Goal: Information Seeking & Learning: Find contact information

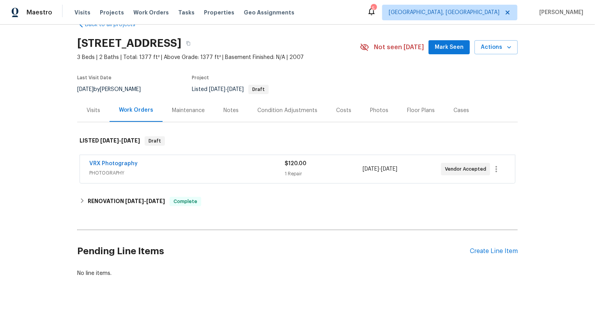
scroll to position [28, 0]
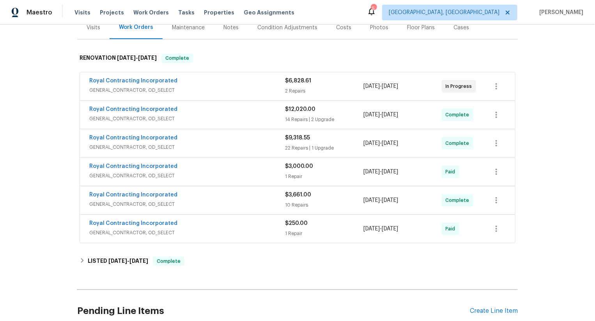
scroll to position [32, 0]
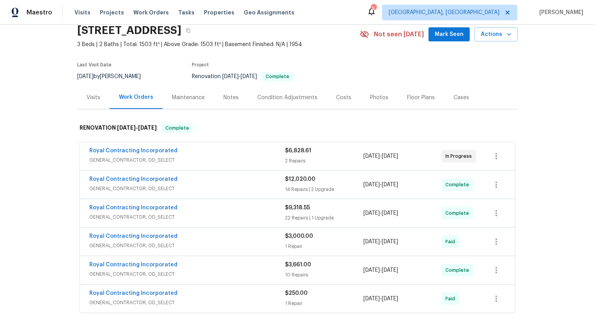
click at [85, 148] on div "Royal Contracting Incorporated GENERAL_CONTRACTOR, OD_SELECT $6,828.61 2 Repair…" at bounding box center [297, 156] width 435 height 28
copy link "Royal Contracting Incorporated"
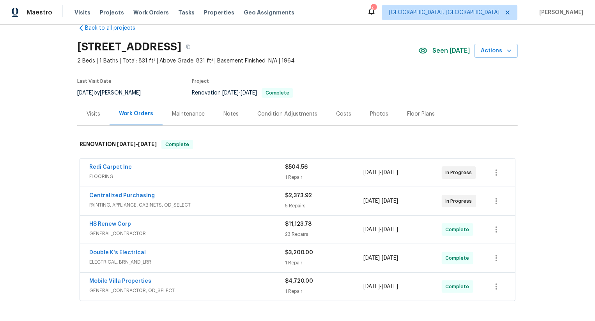
scroll to position [26, 0]
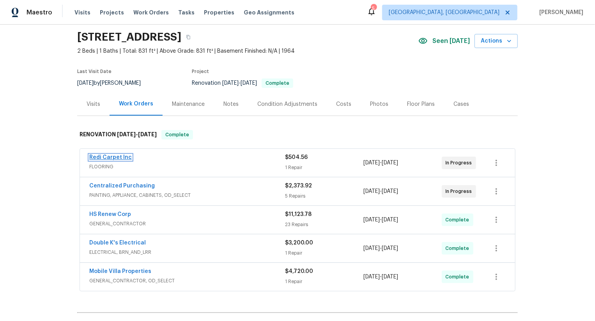
click at [122, 158] on link "Redi Carpet Inc" at bounding box center [110, 156] width 43 height 5
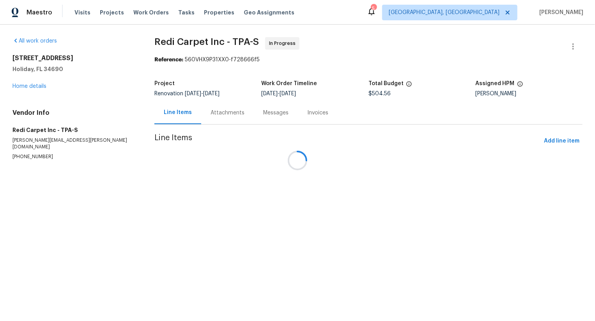
click at [219, 112] on div at bounding box center [297, 160] width 595 height 321
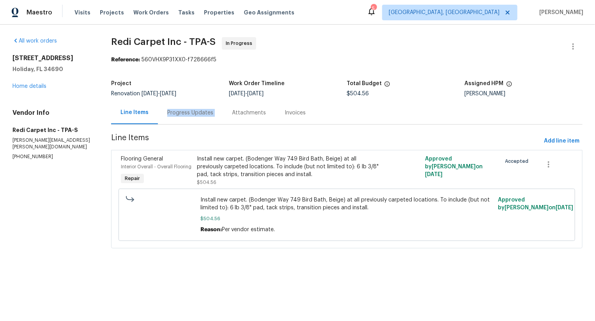
click at [219, 112] on div "Progress Updates" at bounding box center [190, 112] width 65 height 23
click at [213, 112] on div "Progress Updates" at bounding box center [190, 113] width 46 height 8
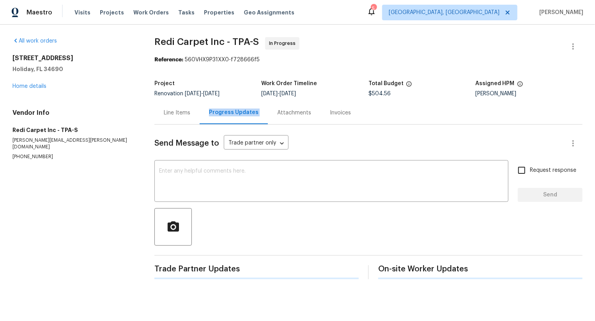
click at [219, 112] on div "Progress Updates" at bounding box center [234, 112] width 50 height 8
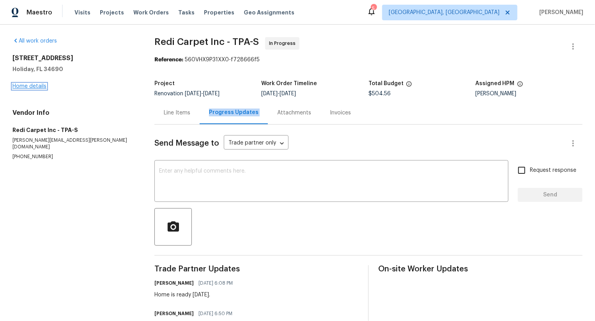
click at [42, 87] on link "Home details" at bounding box center [29, 85] width 34 height 5
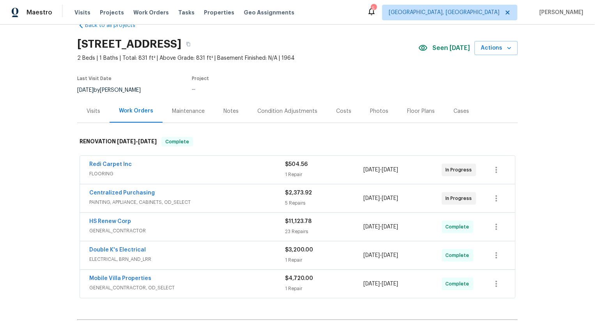
scroll to position [48, 0]
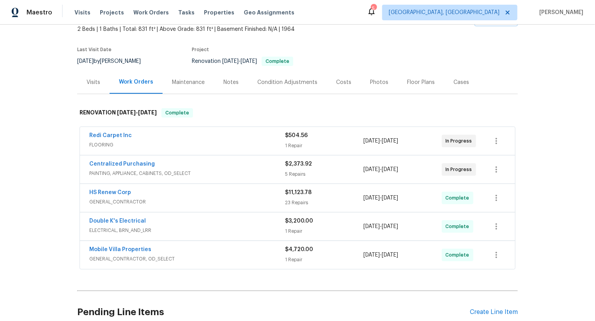
click at [81, 135] on div "Redi Carpet Inc FLOORING $504.56 1 Repair 8/11/2025 - 8/20/2025 In Progress" at bounding box center [297, 141] width 435 height 28
copy link "Redi Carpet Inc"
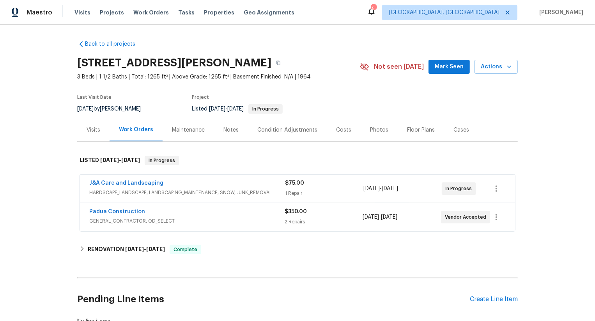
scroll to position [39, 0]
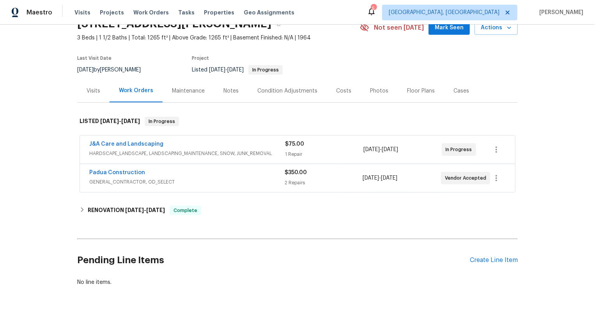
click at [67, 142] on div "Back to all projects [STREET_ADDRESS][PERSON_NAME] 3 Beds | 1 1/2 Baths | Total…" at bounding box center [297, 173] width 595 height 296
copy link "J&A Care and Landscaping"
click at [78, 170] on div "J&A Care and Landscaping HARDSCAPE_LANDSCAPE, LANDSCAPING_MAINTENANCE, SNOW, JU…" at bounding box center [297, 164] width 441 height 61
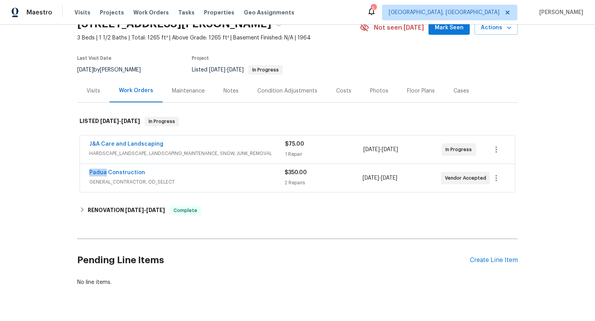
click at [78, 170] on div "J&A Care and Landscaping HARDSCAPE_LANDSCAPE, LANDSCAPING_MAINTENANCE, SNOW, JU…" at bounding box center [297, 164] width 441 height 61
copy link "Padua Construction"
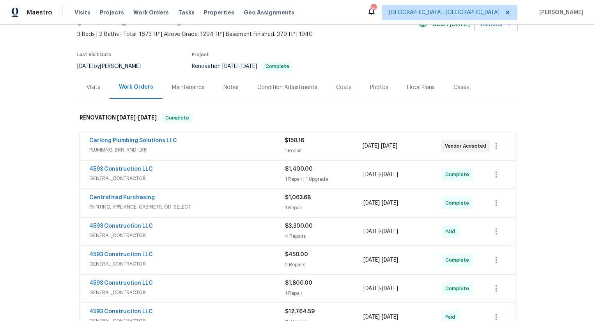
scroll to position [145, 0]
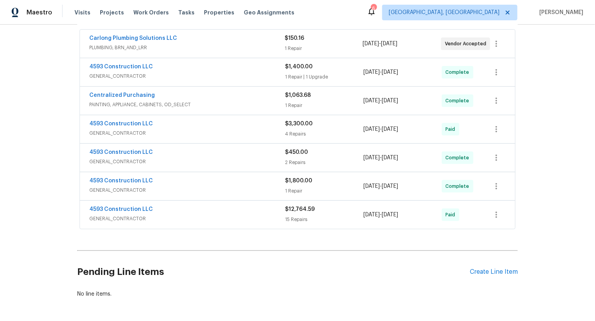
click at [245, 52] on div "Carlong Plumbing Solutions LLC PLUMBING, BRN_AND_LRR" at bounding box center [186, 43] width 195 height 19
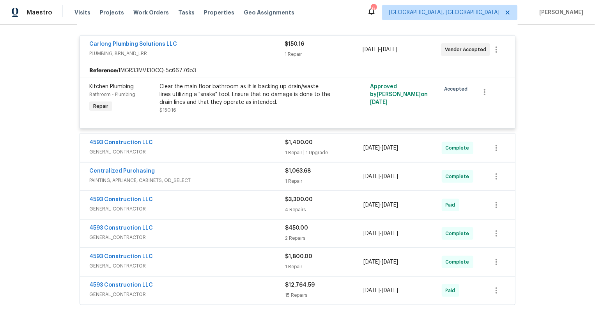
click at [233, 50] on span "PLUMBING, BRN_AND_LRR" at bounding box center [186, 54] width 195 height 8
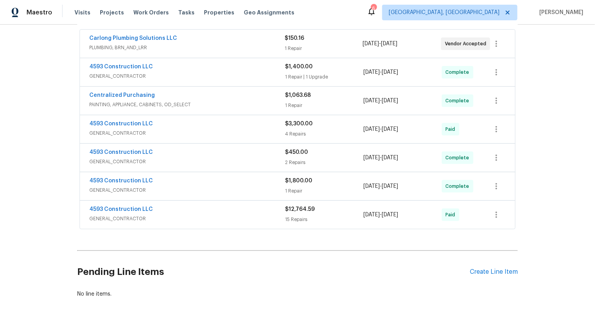
click at [163, 41] on span "Carlong Plumbing Solutions LLC" at bounding box center [133, 38] width 88 height 8
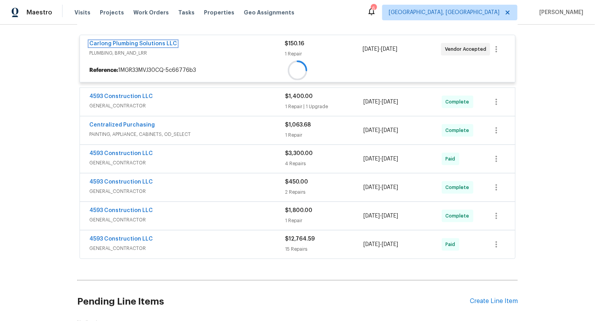
click at [161, 41] on span "Carlong Plumbing Solutions LLC" at bounding box center [133, 44] width 88 height 8
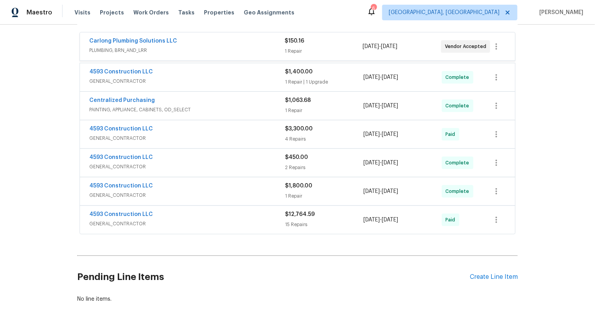
click at [161, 46] on span "PLUMBING, BRN_AND_LRR" at bounding box center [186, 50] width 195 height 8
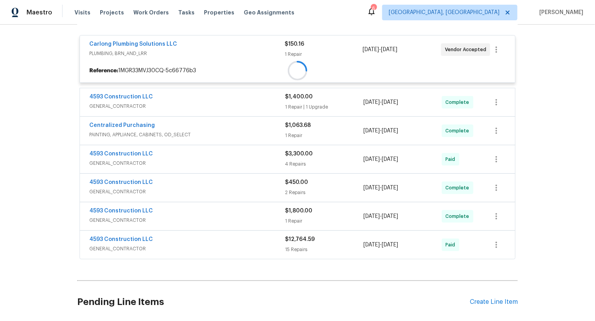
click at [161, 39] on div "Carlong Plumbing Solutions LLC PLUMBING, BRN_AND_LRR $150.16 1 Repair 8/22/2025…" at bounding box center [297, 49] width 435 height 28
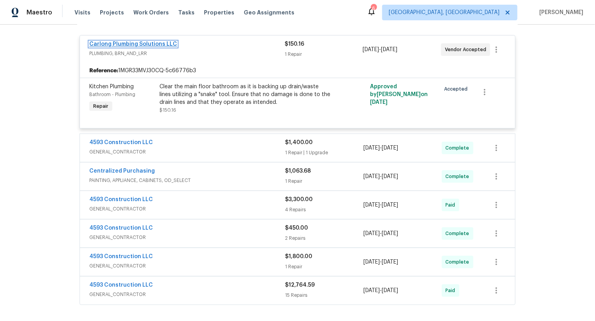
click at [161, 43] on link "Carlong Plumbing Solutions LLC" at bounding box center [133, 43] width 88 height 5
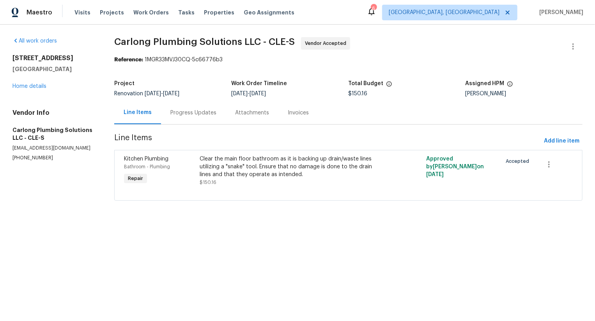
click at [198, 108] on div "Progress Updates" at bounding box center [193, 112] width 65 height 23
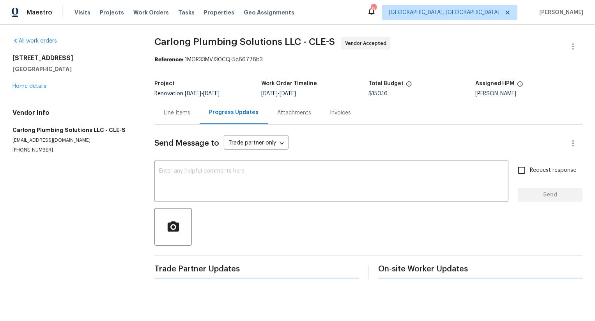
click at [216, 110] on div "Progress Updates" at bounding box center [234, 112] width 50 height 8
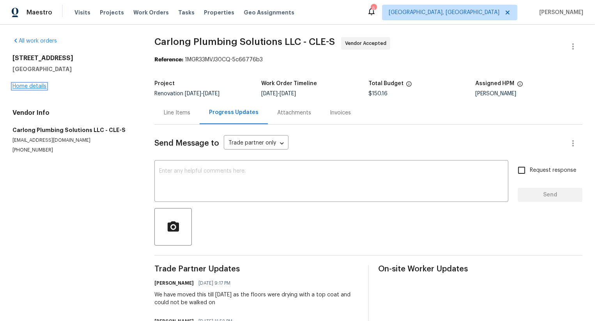
click at [42, 86] on link "Home details" at bounding box center [29, 85] width 34 height 5
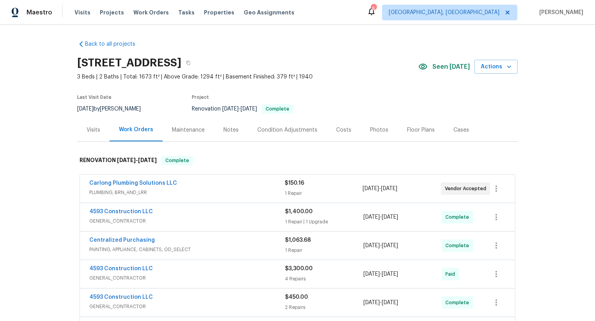
click at [83, 180] on div "Carlong Plumbing Solutions LLC PLUMBING, BRN_AND_LRR $150.16 1 Repair 8/22/2025…" at bounding box center [297, 188] width 435 height 28
copy link "Carlong Plumbing Solutions LLC"
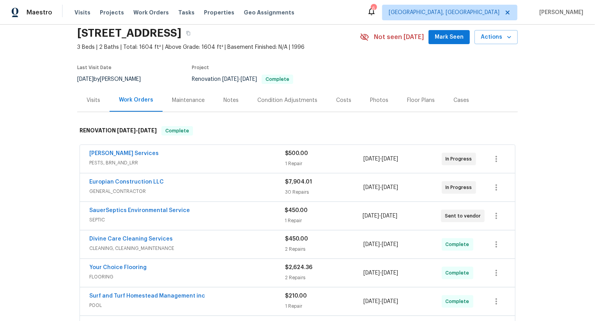
scroll to position [40, 0]
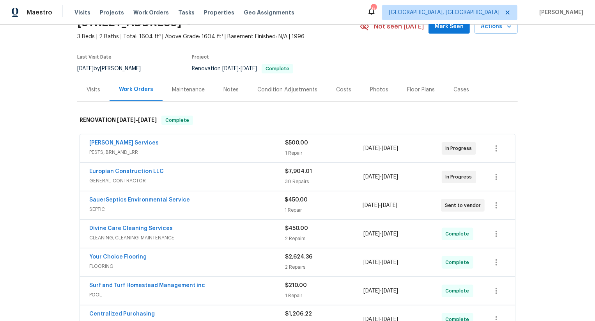
click at [82, 169] on div "Europian Construction LLC GENERAL_CONTRACTOR $7,904.01 30 Repairs 7/29/2025 - 8…" at bounding box center [297, 177] width 435 height 28
copy link "Europian Construction LLC"
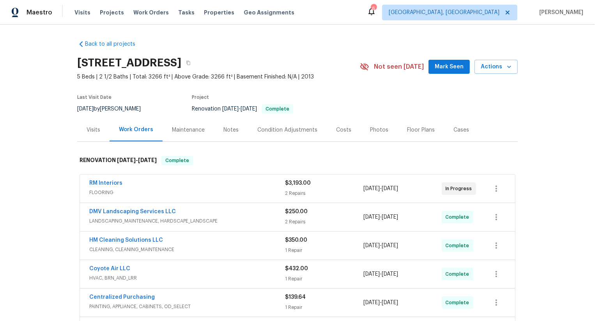
click at [83, 181] on div "RM Interiors FLOORING $3,193.00 2 Repairs [DATE] - [DATE] In Progress" at bounding box center [297, 188] width 435 height 28
click at [83, 181] on div "RM Interiors FLOORING $3,193.00 2 Repairs 8/18/2025 - 8/26/2025 In Progress" at bounding box center [297, 188] width 435 height 28
copy link "RM Interiors"
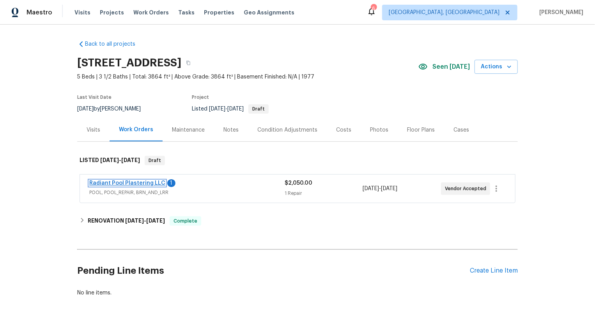
click at [149, 184] on link "Radiant Pool Plastering LLC" at bounding box center [127, 182] width 76 height 5
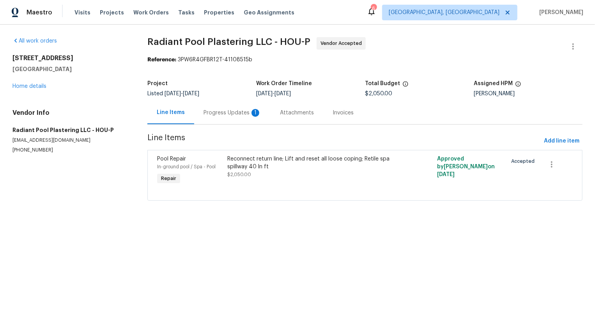
click at [232, 115] on div "Progress Updates 1" at bounding box center [233, 113] width 58 height 8
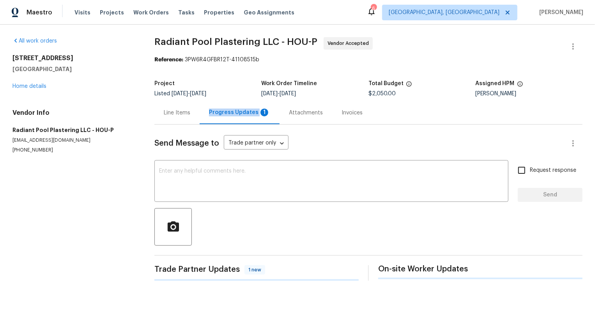
click at [232, 115] on div "Progress Updates 1" at bounding box center [239, 112] width 61 height 8
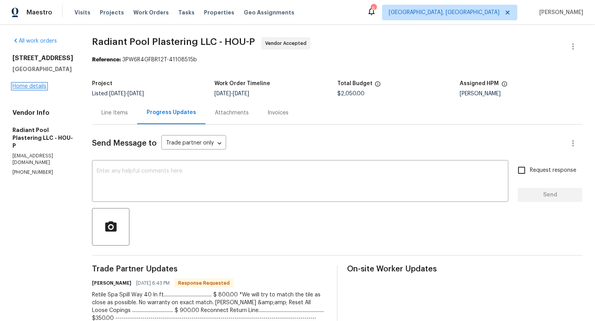
click at [41, 87] on link "Home details" at bounding box center [29, 85] width 34 height 5
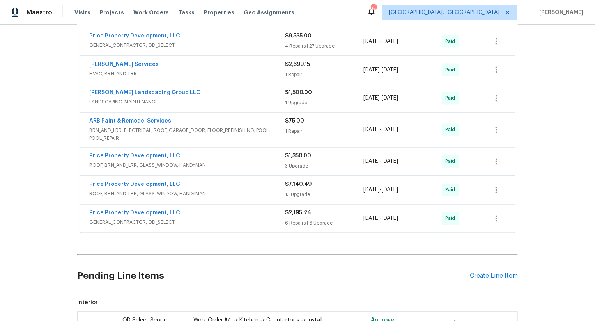
scroll to position [857, 0]
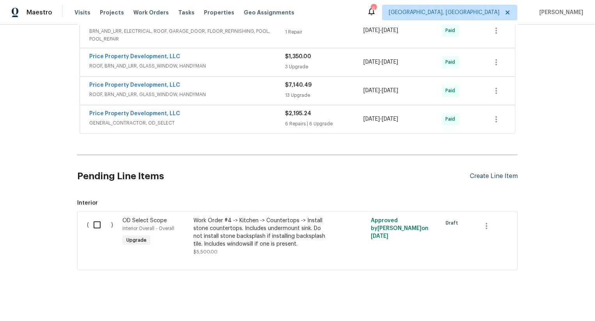
click at [502, 175] on div "Create Line Item" at bounding box center [494, 175] width 48 height 7
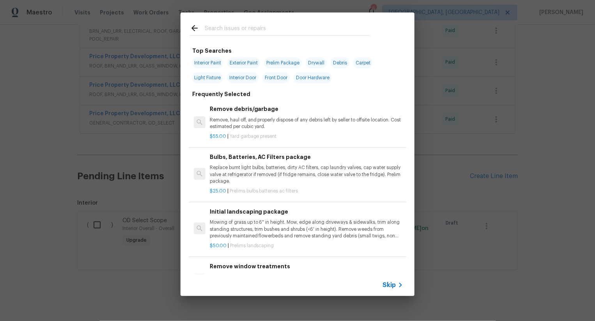
click at [391, 284] on span "Skip" at bounding box center [389, 285] width 13 height 8
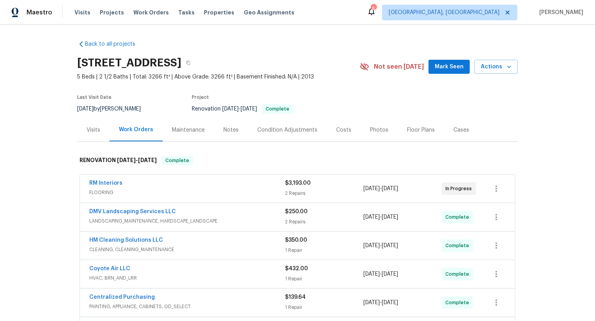
scroll to position [174, 0]
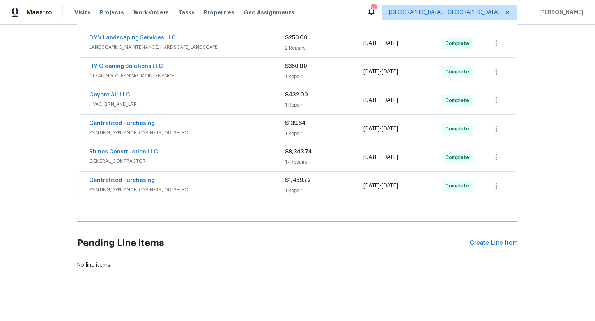
click at [497, 246] on div "Pending Line Items Create Line Item" at bounding box center [297, 243] width 441 height 36
click at [498, 240] on div "Create Line Item" at bounding box center [494, 242] width 48 height 7
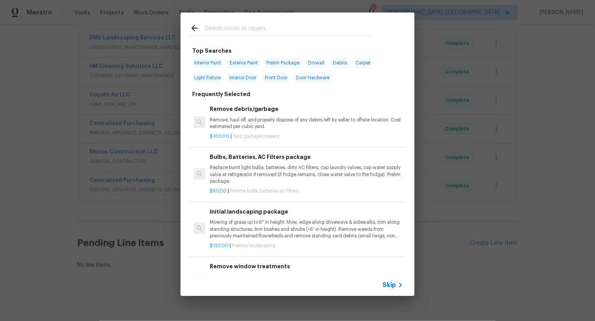
click at [390, 281] on span "Skip" at bounding box center [389, 285] width 13 height 8
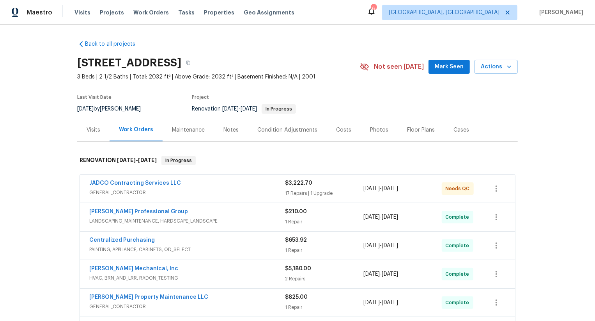
scroll to position [174, 0]
